Goal: Register for event/course

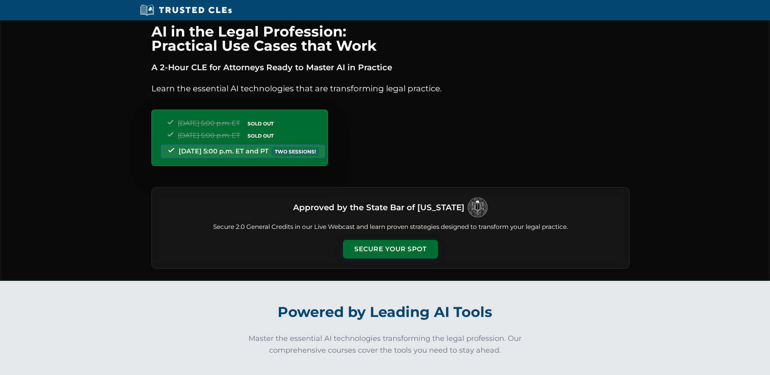
click at [390, 246] on button "Secure Your Spot" at bounding box center [390, 249] width 95 height 19
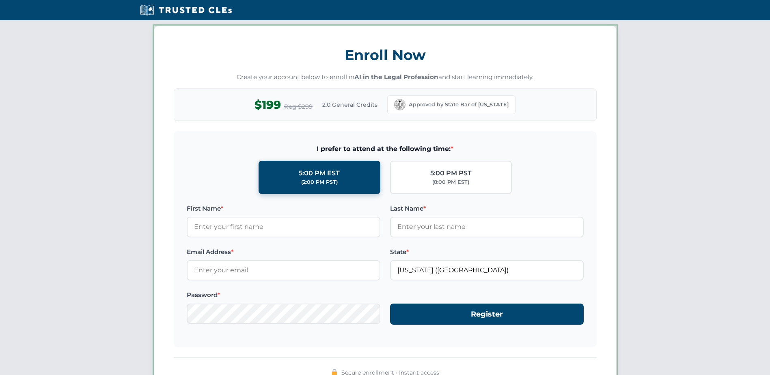
scroll to position [704, 0]
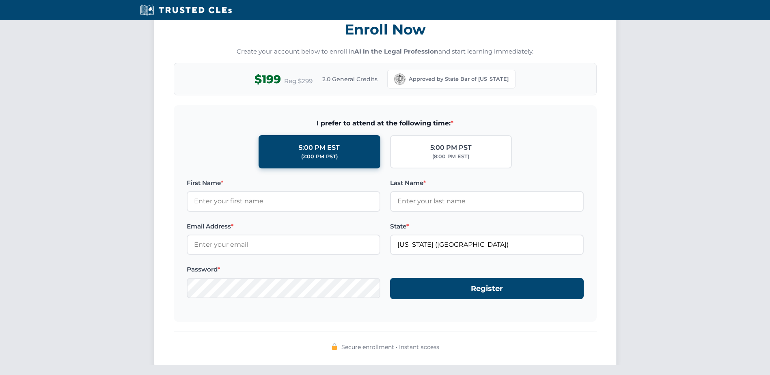
click at [452, 153] on div "(8:00 PM EST)" at bounding box center [450, 157] width 37 height 8
click at [0, 0] on input "5:00 PM PST (8:00 PM EST)" at bounding box center [0, 0] width 0 height 0
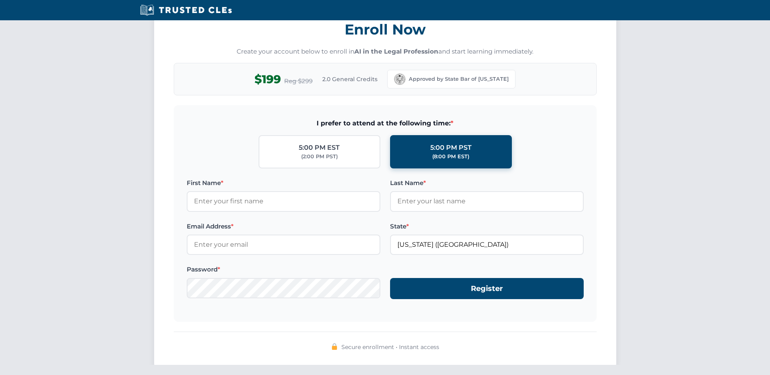
click at [330, 156] on div "(2:00 PM PST)" at bounding box center [319, 157] width 37 height 8
click at [0, 0] on input "5:00 PM EST (2:00 PM PST)" at bounding box center [0, 0] width 0 height 0
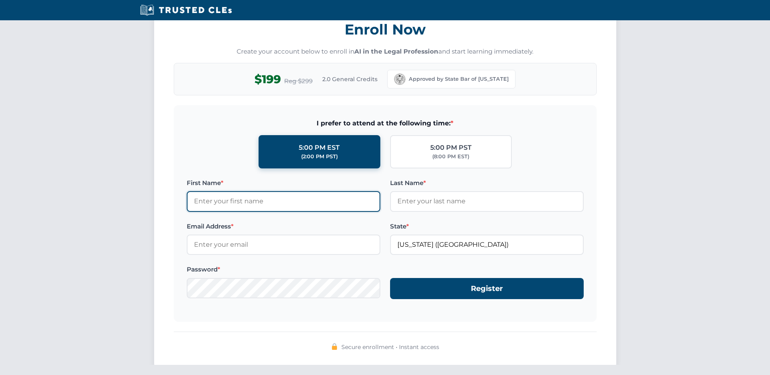
click at [298, 205] on input "First Name *" at bounding box center [284, 201] width 194 height 20
type input "Anne"
type input "Wolfley"
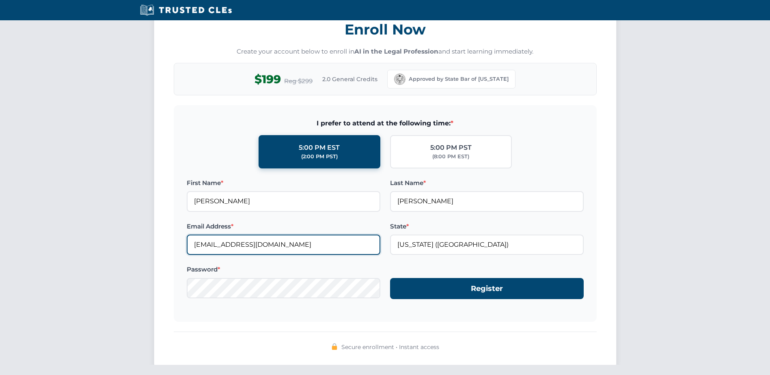
click at [313, 244] on input "awolfley@lbconstructioninc.com" at bounding box center [284, 245] width 194 height 20
type input "annewolfley@ymail.com"
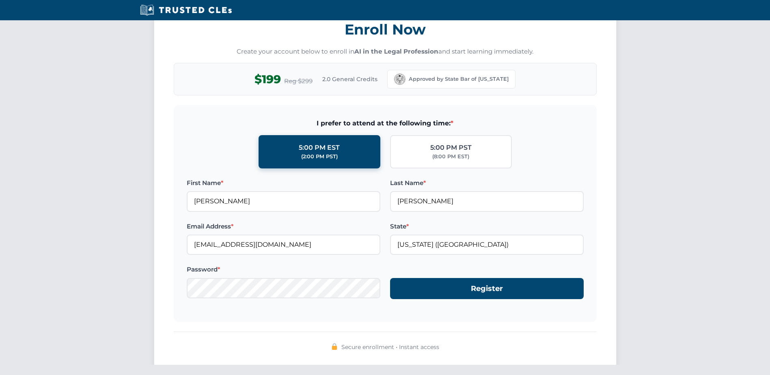
click at [464, 327] on div "Enroll Now Create your account below to enroll in AI in the Legal Profession an…" at bounding box center [385, 184] width 463 height 369
click at [485, 320] on form "I prefer to attend at the following time: * 5:00 PM EST (2:00 PM PST) 5:00 PM P…" at bounding box center [385, 213] width 423 height 217
click at [497, 288] on button "Register" at bounding box center [487, 289] width 194 height 22
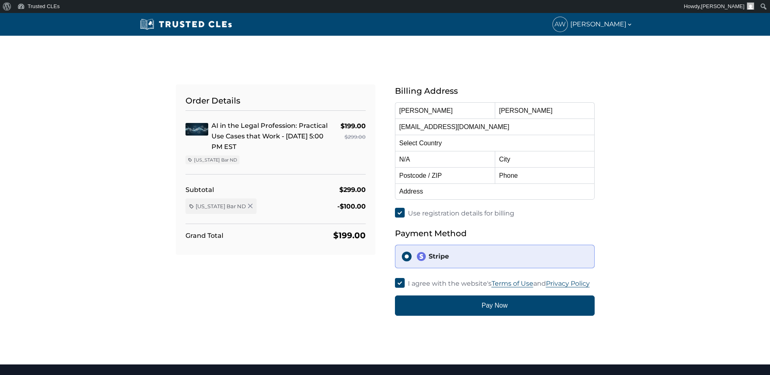
select select "United States"
select select "[US_STATE]"
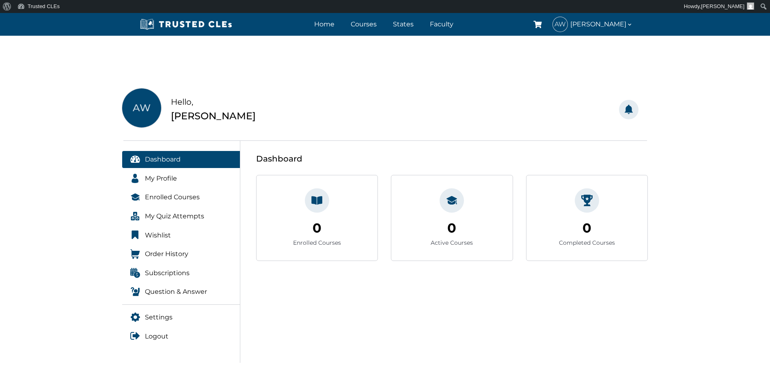
click at [185, 195] on span "Enrolled Courses" at bounding box center [172, 197] width 55 height 11
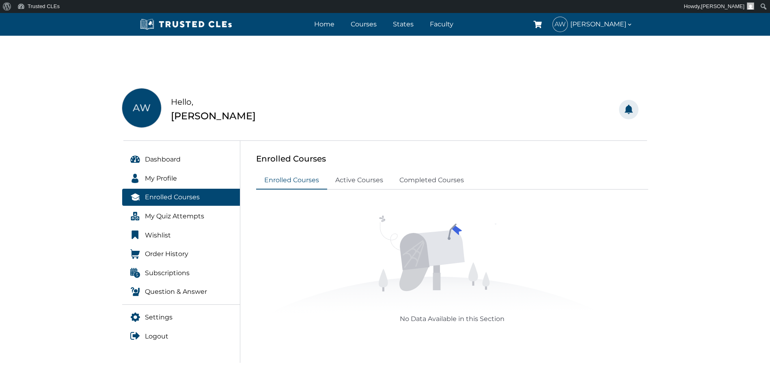
click at [178, 255] on span "Order History" at bounding box center [166, 254] width 43 height 11
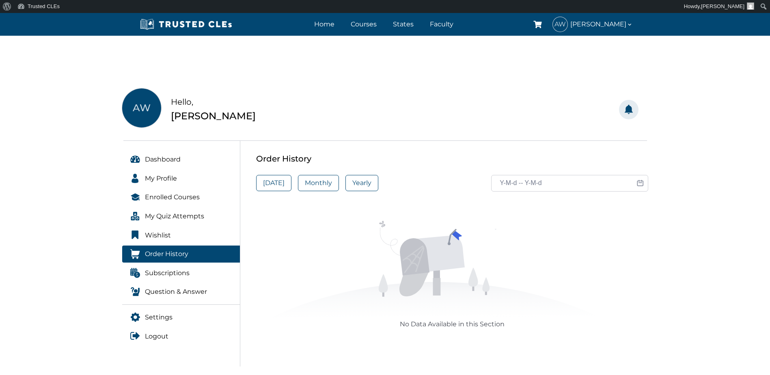
click at [181, 274] on span "Subscriptions" at bounding box center [167, 273] width 45 height 11
